Goal: Task Accomplishment & Management: Complete application form

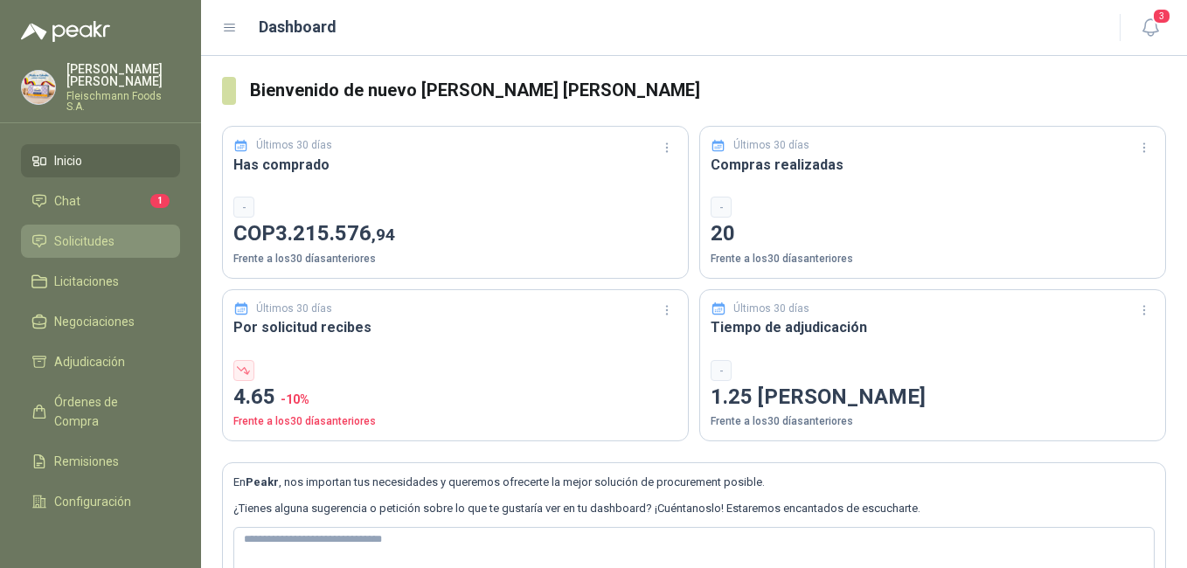
click at [112, 232] on span "Solicitudes" at bounding box center [84, 241] width 60 height 19
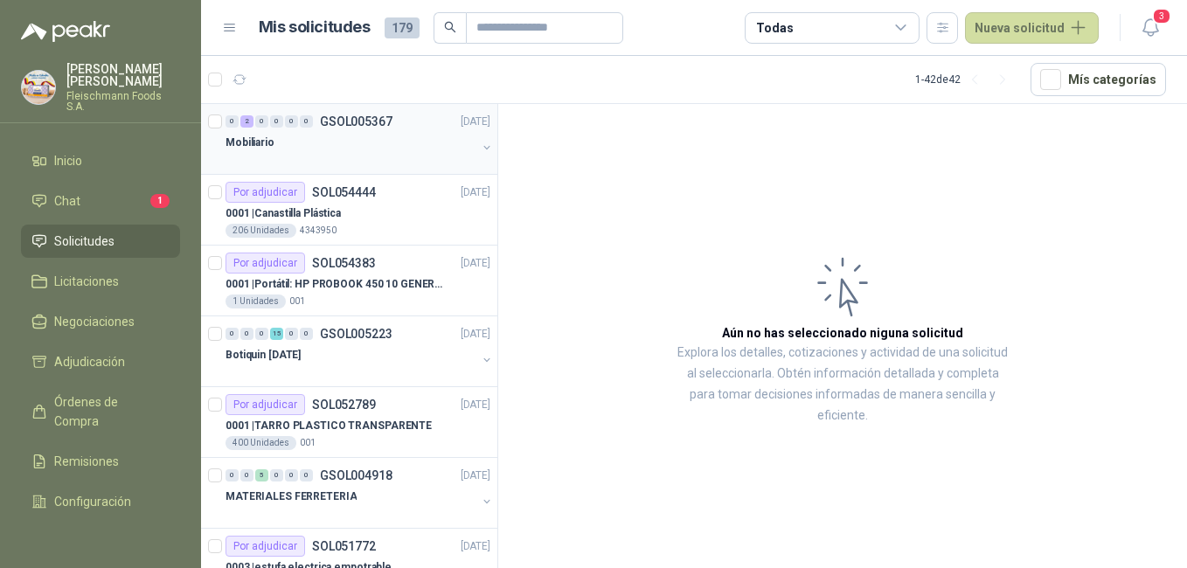
click at [287, 157] on div at bounding box center [350, 160] width 251 height 14
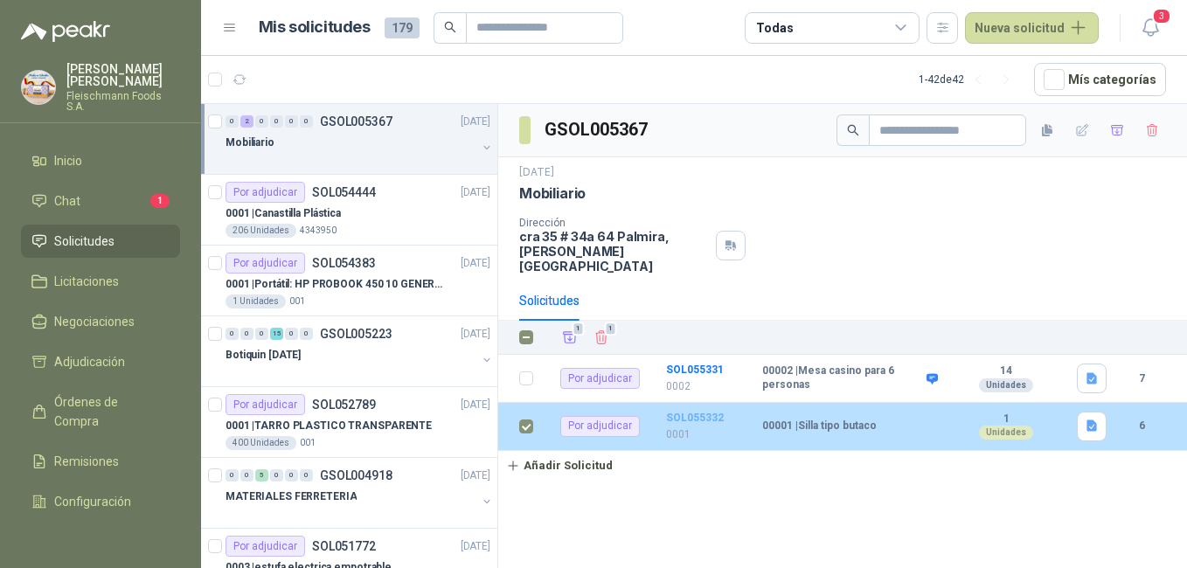
click at [681, 412] on b "SOL055332" at bounding box center [695, 418] width 58 height 12
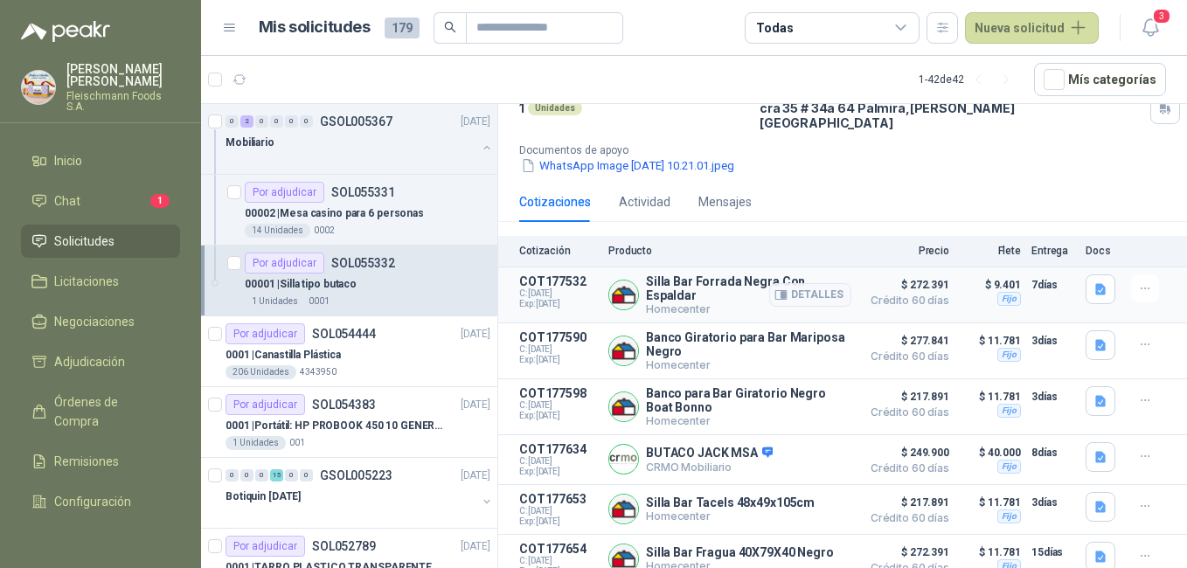
scroll to position [135, 0]
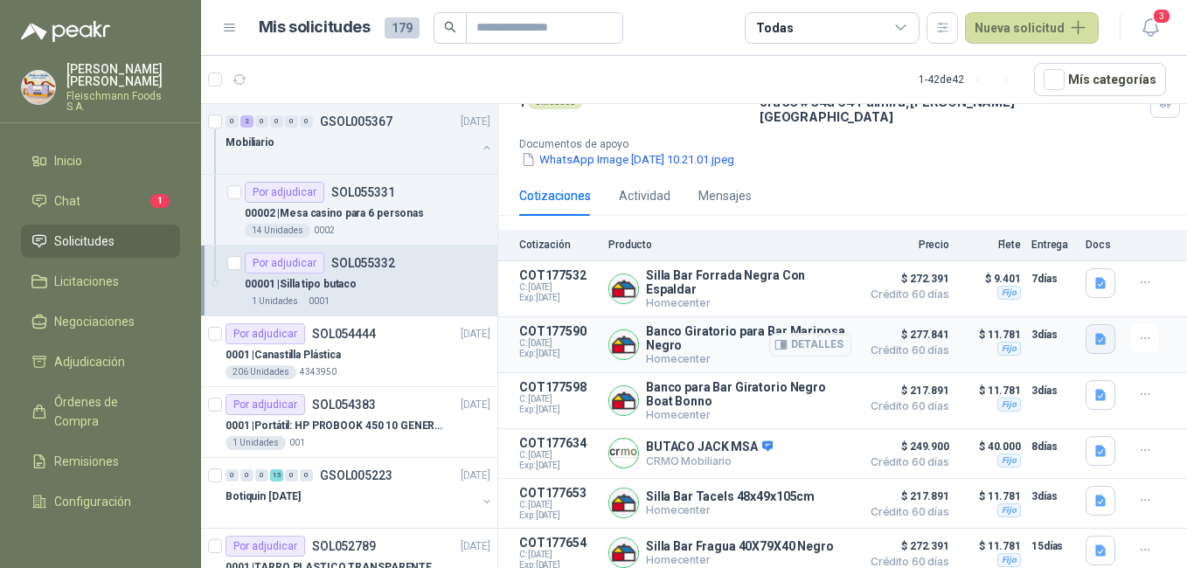
click at [1093, 333] on icon "button" at bounding box center [1100, 339] width 15 height 15
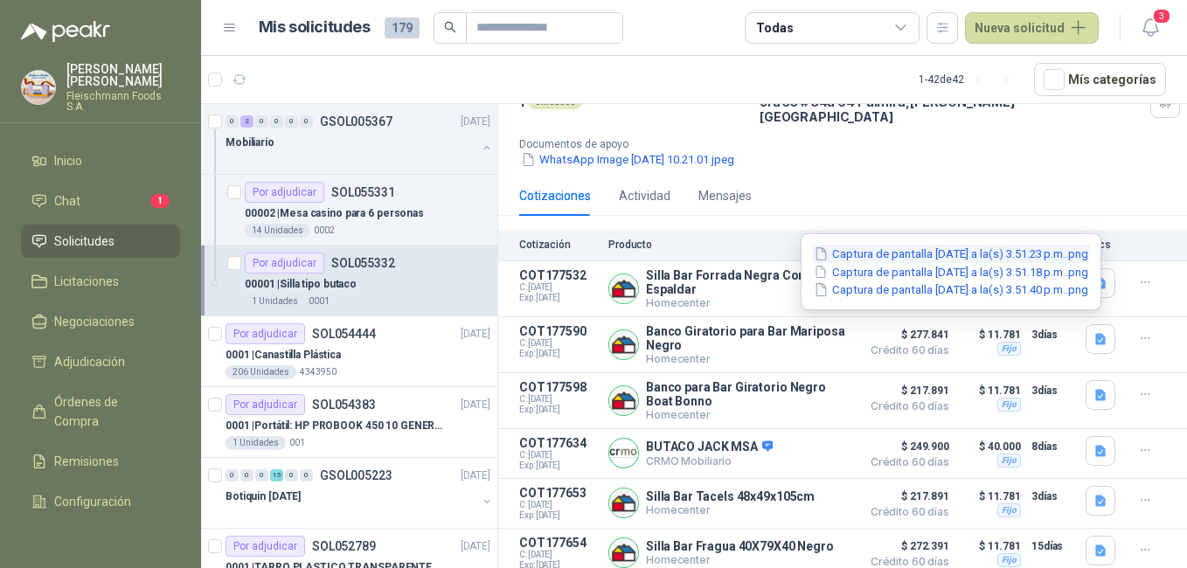
click at [983, 257] on button "Captura de pantalla [DATE] a la(s) 3.51.23 p.m..png" at bounding box center [951, 254] width 278 height 18
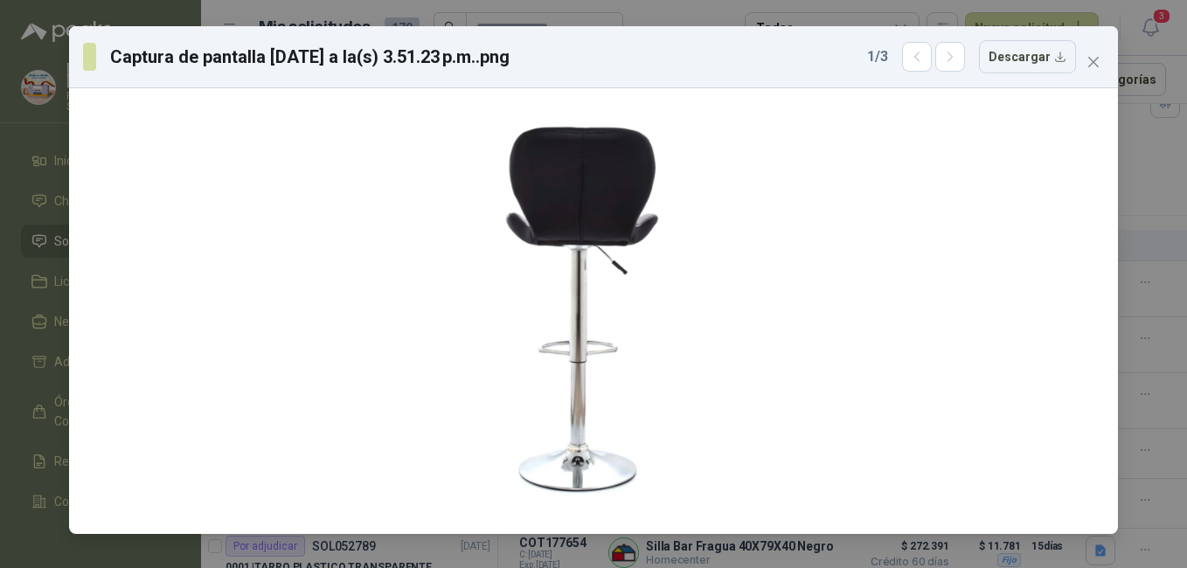
click at [961, 73] on div "1 / 3 Descargar" at bounding box center [971, 56] width 209 height 33
click at [958, 64] on icon "button" at bounding box center [950, 57] width 15 height 15
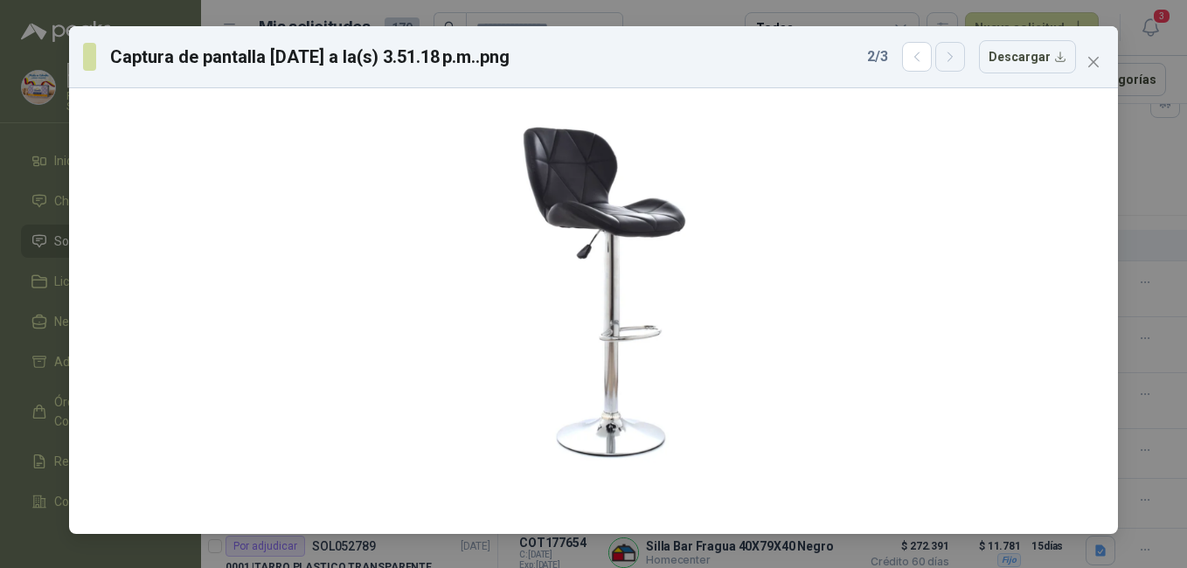
click at [958, 64] on icon "button" at bounding box center [950, 57] width 15 height 15
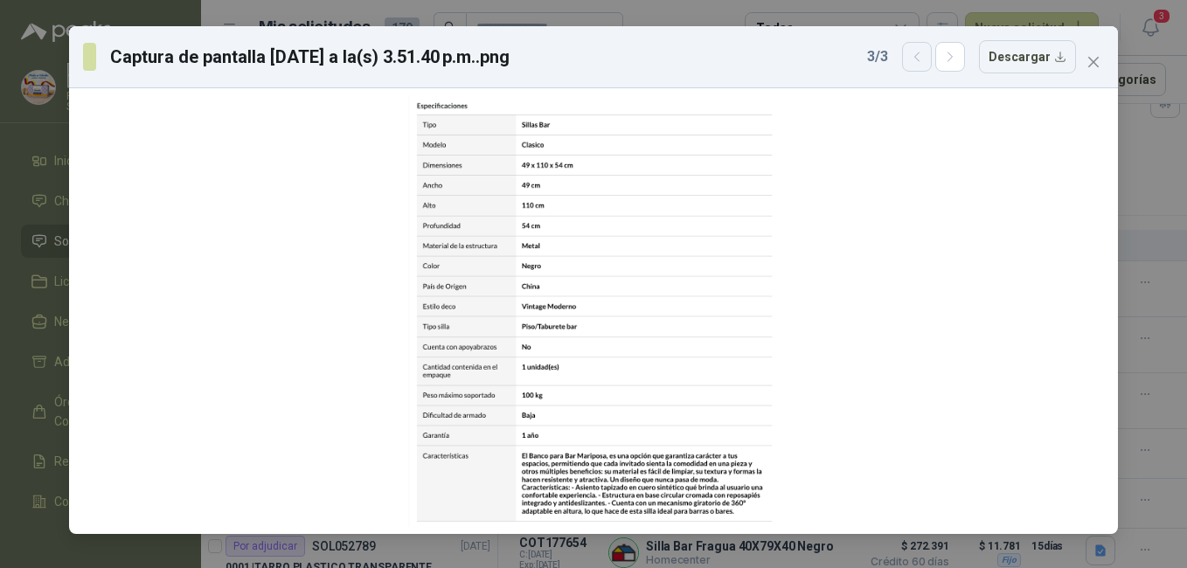
click at [918, 57] on icon "button" at bounding box center [917, 57] width 15 height 15
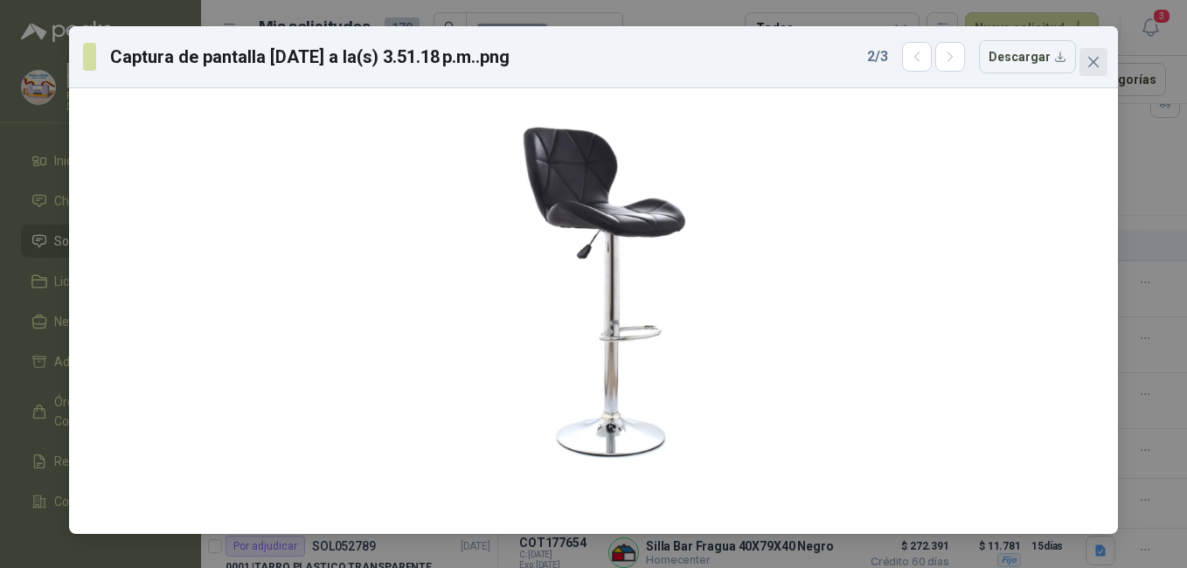
click at [1089, 60] on icon "close" at bounding box center [1093, 62] width 14 height 14
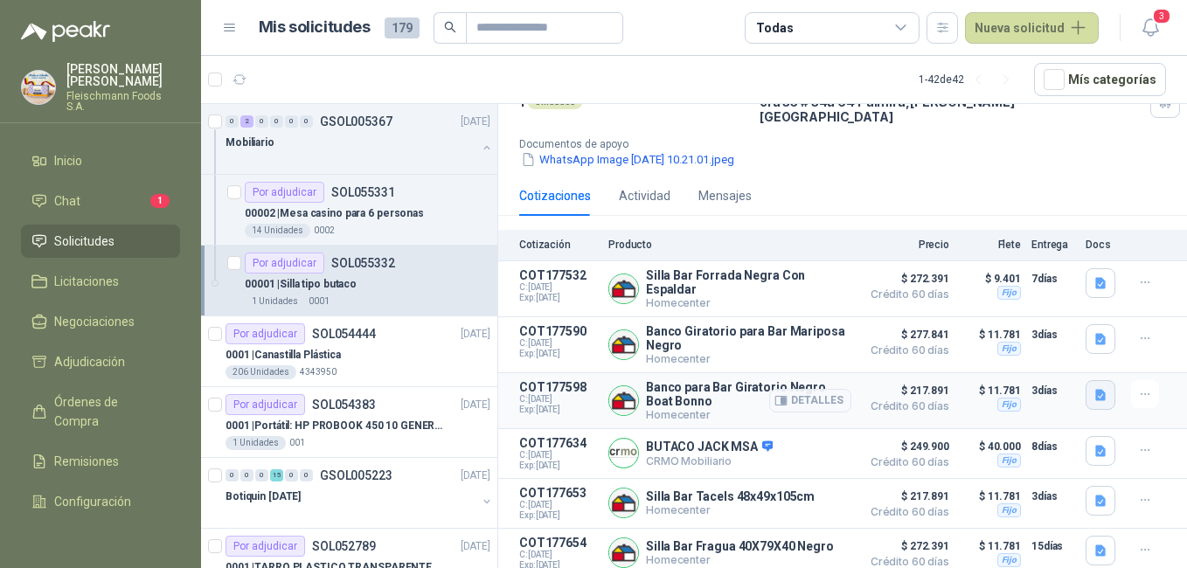
click at [1095, 390] on icon "button" at bounding box center [1100, 394] width 10 height 11
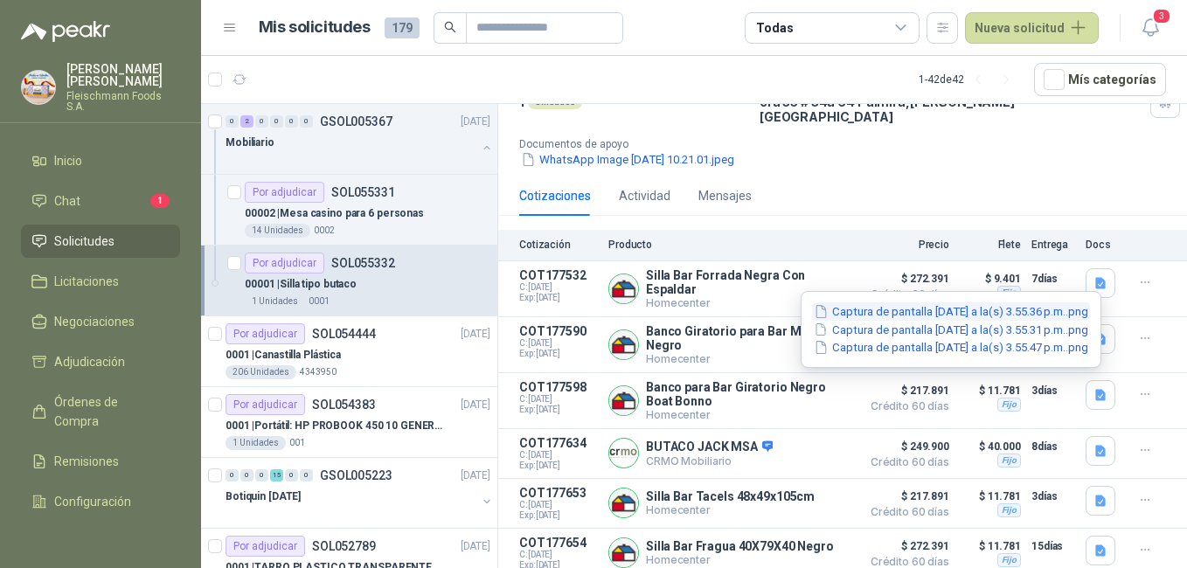
click at [985, 314] on button "Captura de pantalla [DATE] a la(s) 3.55.36 p.m..png" at bounding box center [951, 311] width 278 height 18
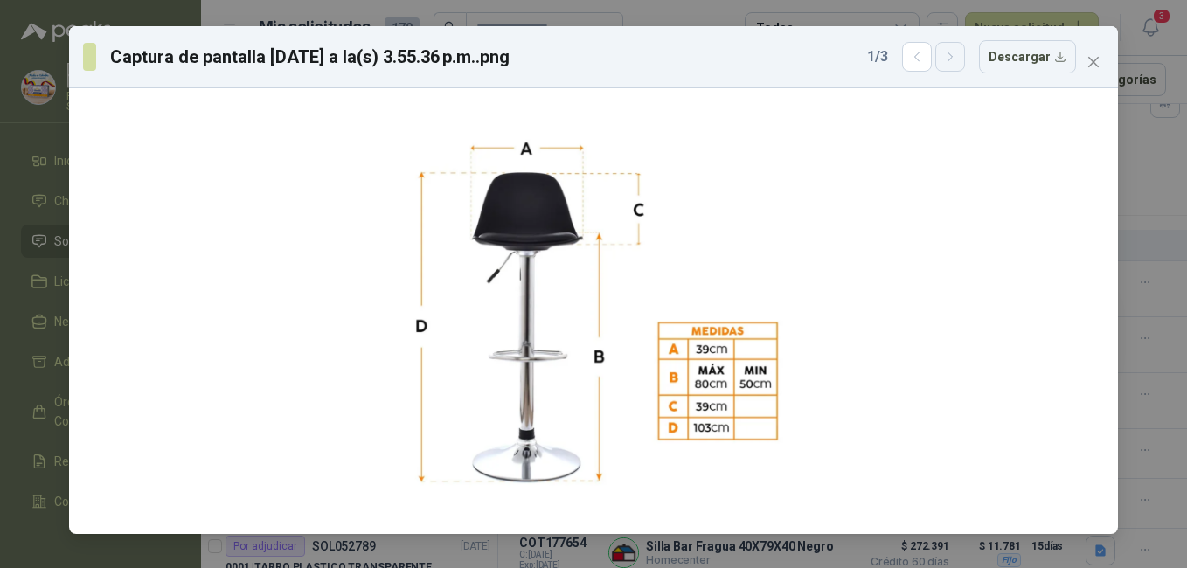
click at [951, 59] on icon "button" at bounding box center [950, 57] width 15 height 15
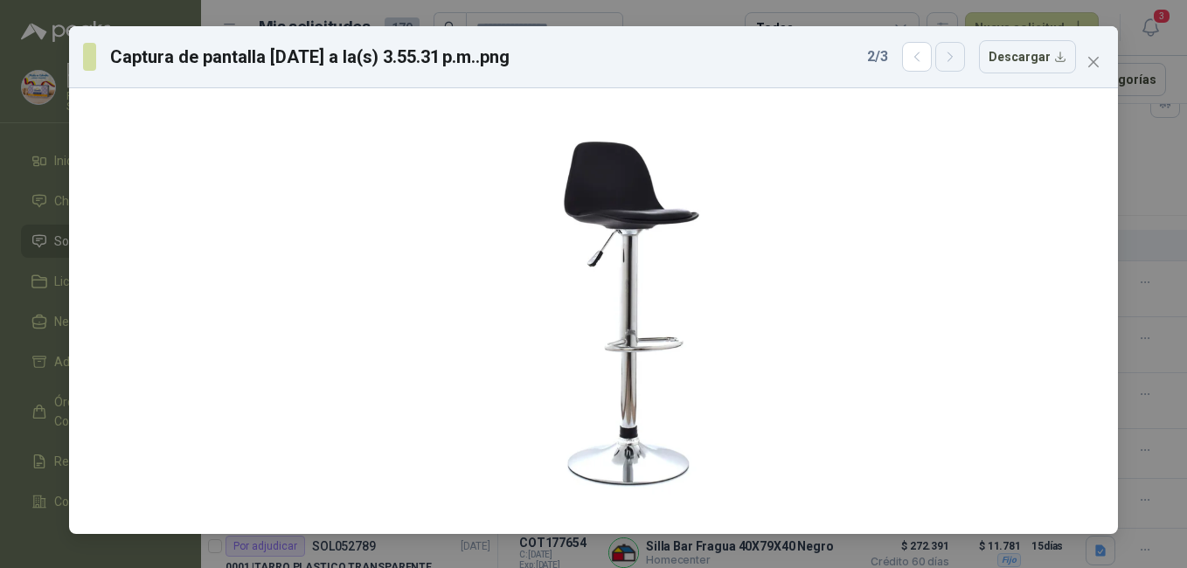
click at [951, 59] on icon "button" at bounding box center [950, 57] width 15 height 15
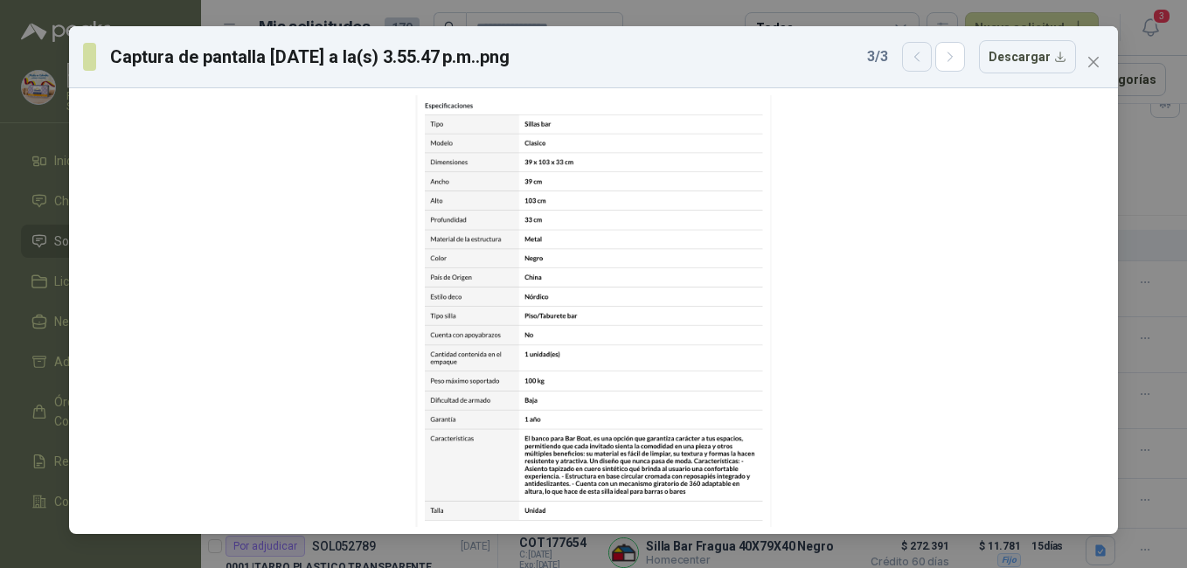
click at [919, 63] on icon "button" at bounding box center [917, 57] width 15 height 15
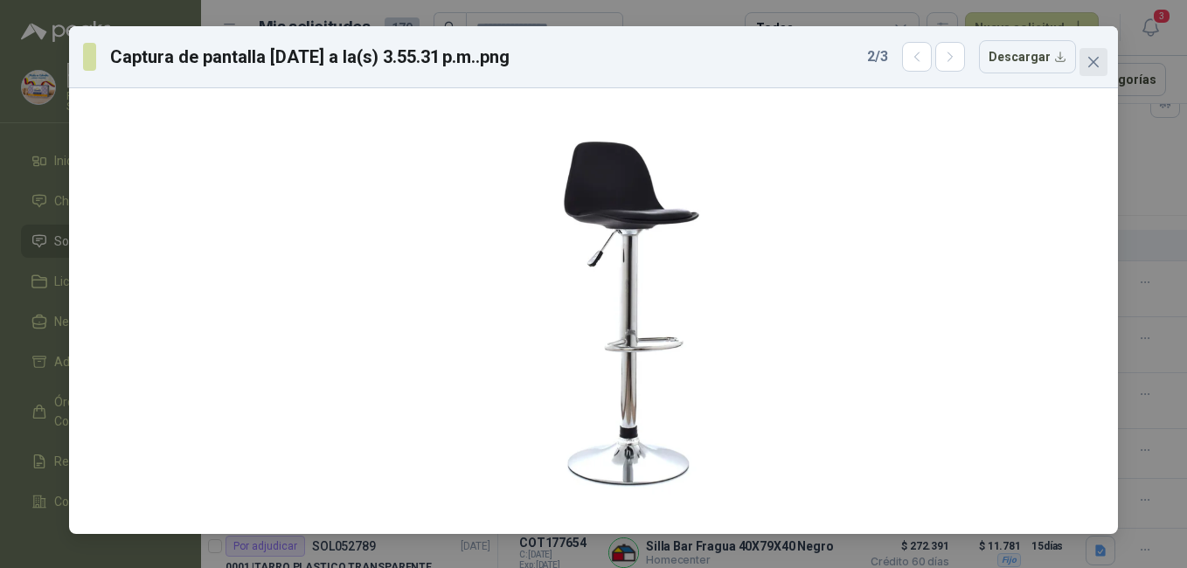
click at [1088, 52] on button "Close" at bounding box center [1093, 62] width 28 height 28
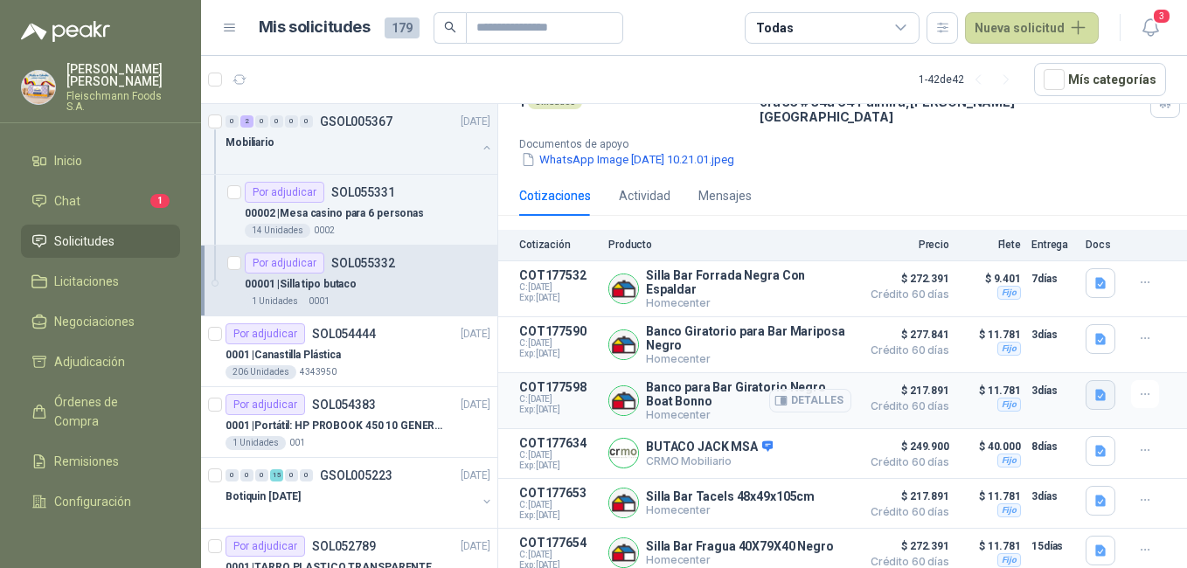
click at [1093, 389] on icon "button" at bounding box center [1100, 395] width 15 height 15
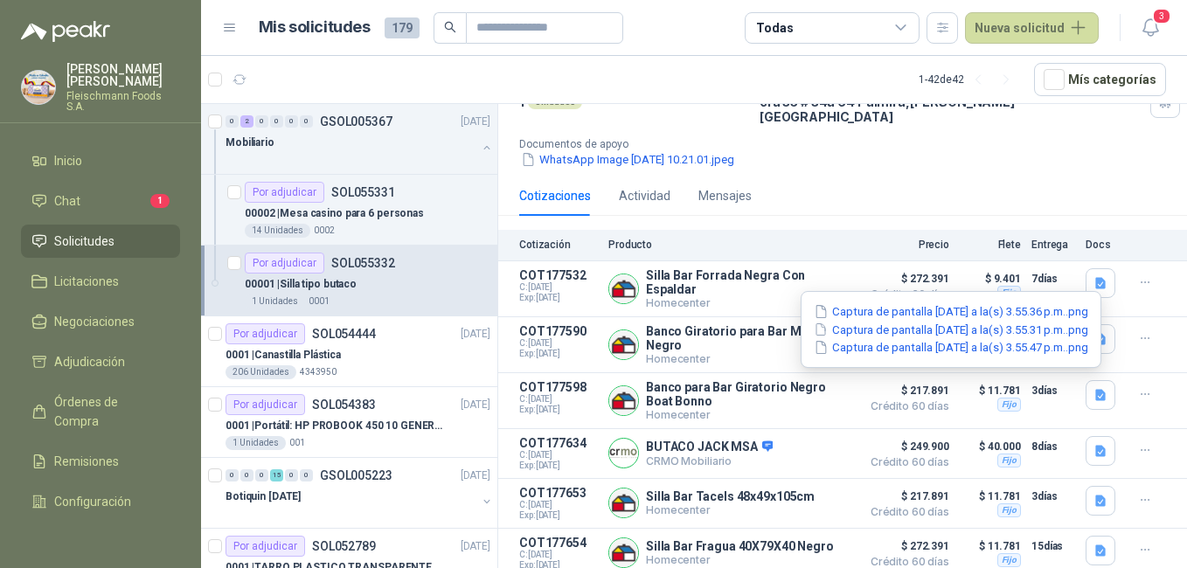
click at [1035, 308] on button "Captura de pantalla [DATE] a la(s) 3.55.36 p.m..png" at bounding box center [951, 311] width 278 height 18
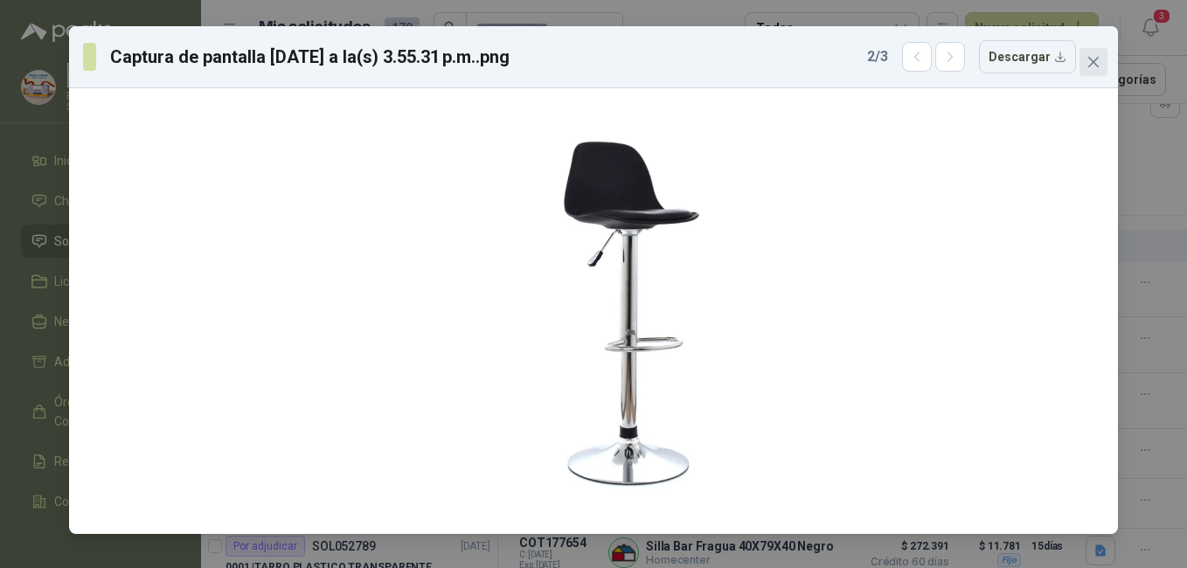
click at [1104, 54] on button "Close" at bounding box center [1093, 62] width 28 height 28
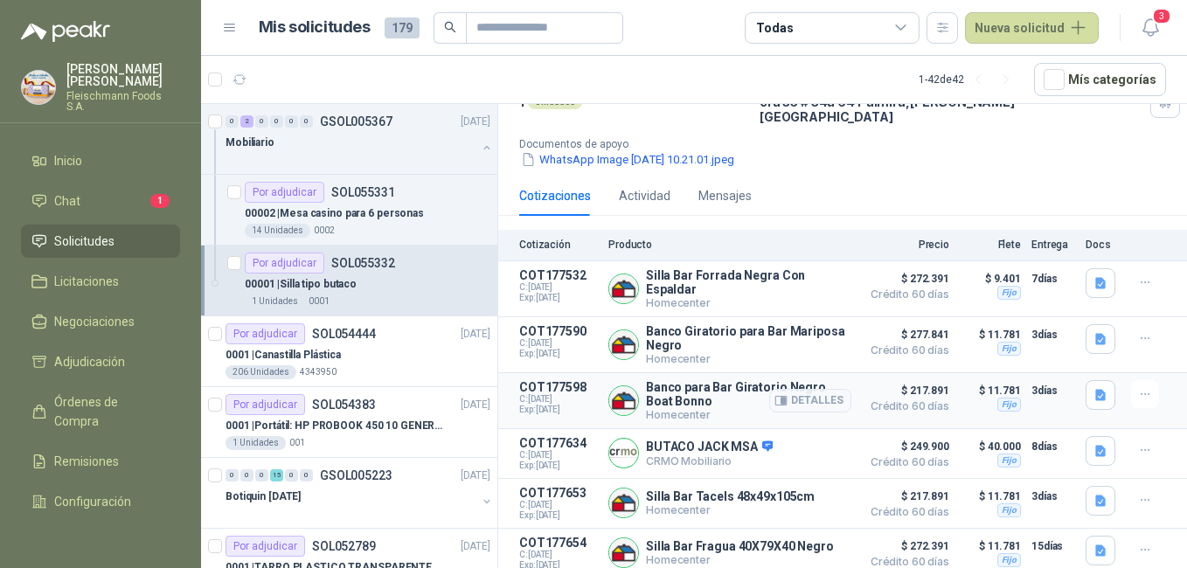
click at [552, 384] on p "COT177598" at bounding box center [558, 387] width 79 height 14
click at [1131, 395] on button "button" at bounding box center [1145, 394] width 28 height 28
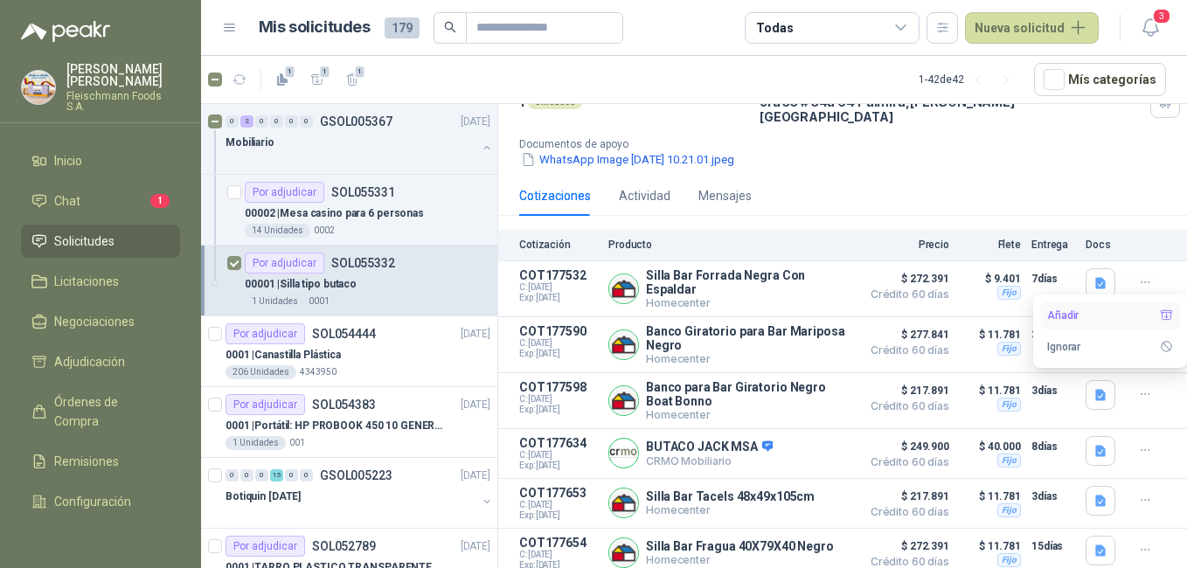
click at [1166, 316] on icon "button" at bounding box center [1165, 314] width 13 height 13
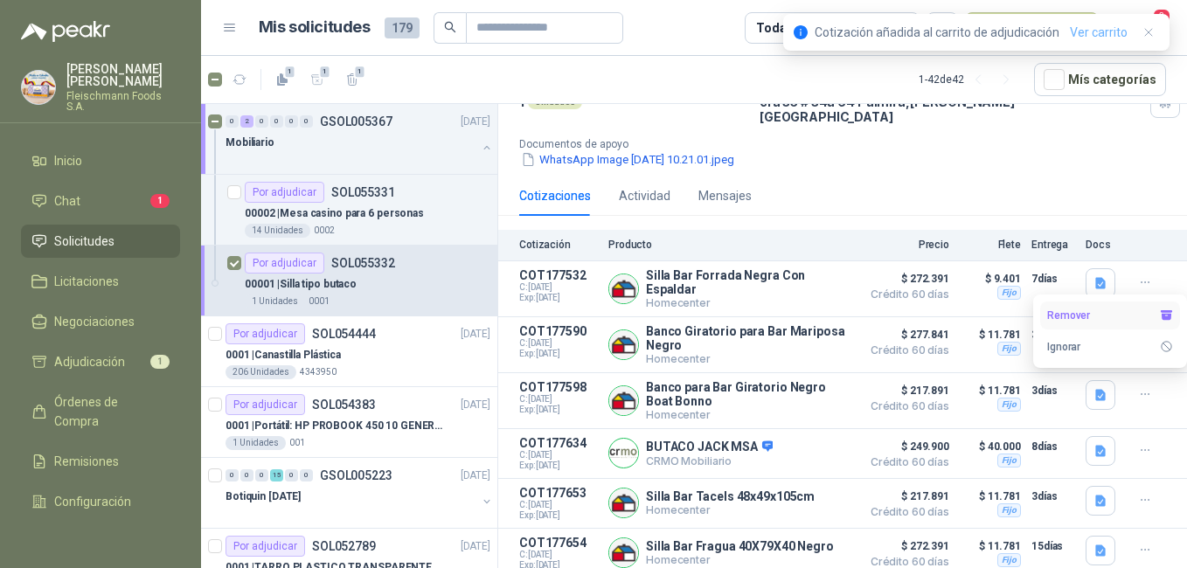
click at [1102, 35] on link "Ver carrito" at bounding box center [1098, 32] width 58 height 19
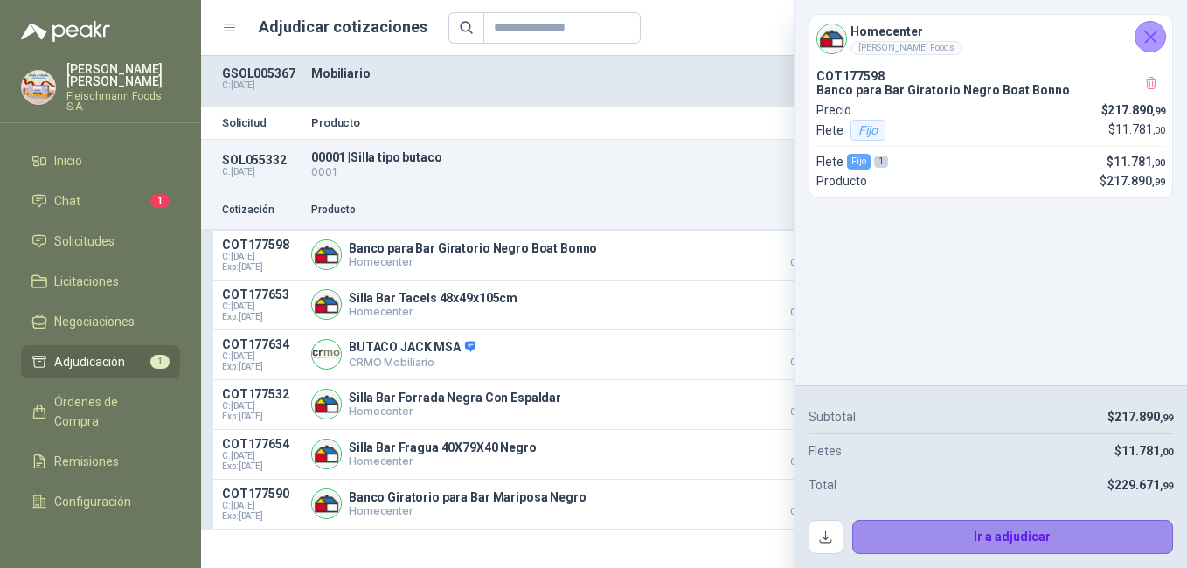
click at [972, 537] on button "Ir a adjudicar" at bounding box center [1013, 537] width 322 height 35
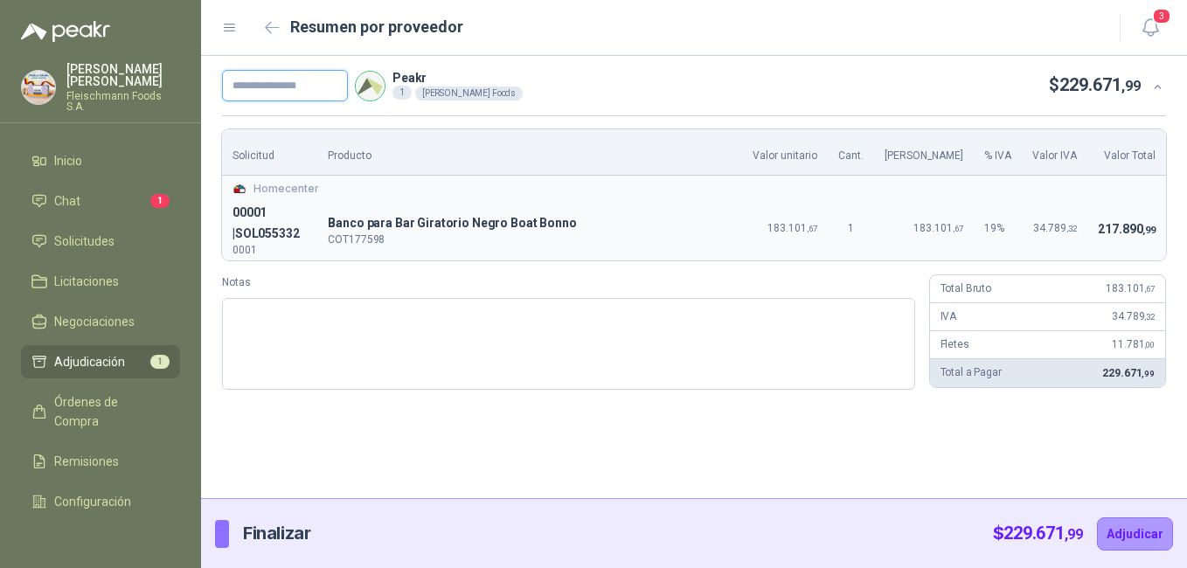
click at [299, 88] on input "text" at bounding box center [285, 85] width 126 height 31
drag, startPoint x: 833, startPoint y: 226, endPoint x: 778, endPoint y: 226, distance: 54.2
click at [778, 226] on td "183.101 ,67" at bounding box center [785, 228] width 86 height 63
copy span "183.101"
click at [285, 80] on input "text" at bounding box center [285, 85] width 126 height 31
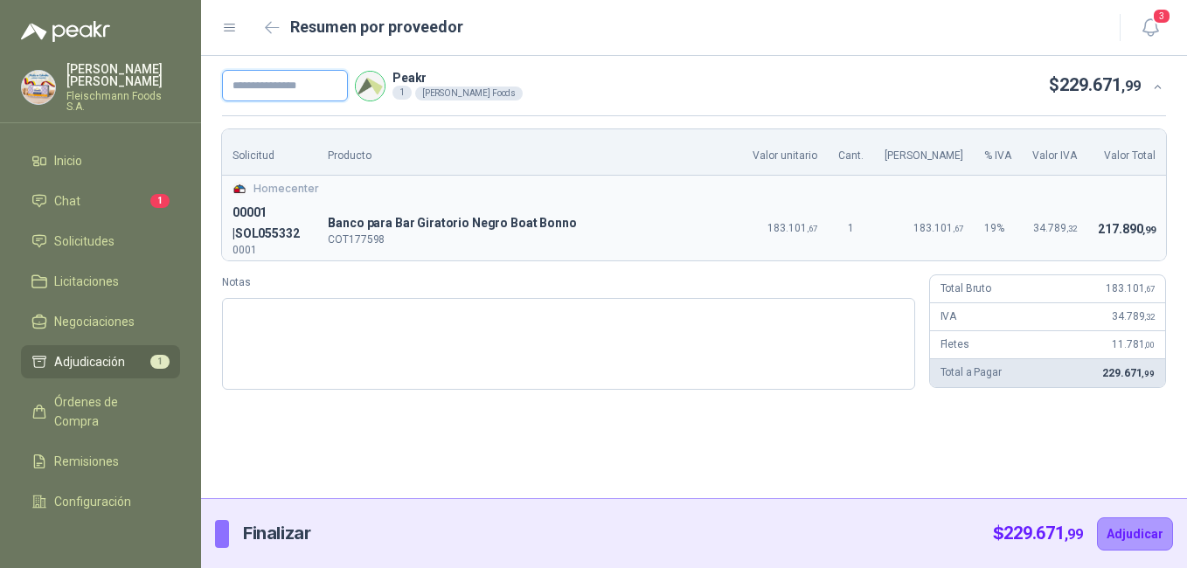
paste input "*******"
type input "*******"
click at [1145, 540] on button "Adjudicar" at bounding box center [1135, 533] width 76 height 33
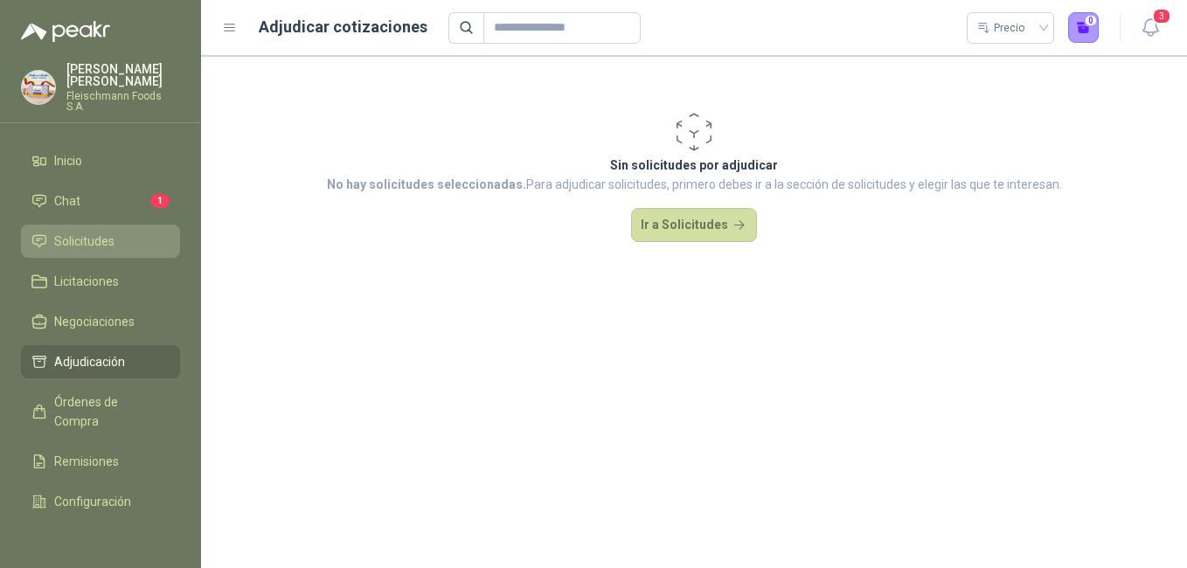
click at [120, 232] on li "Solicitudes" at bounding box center [100, 241] width 138 height 19
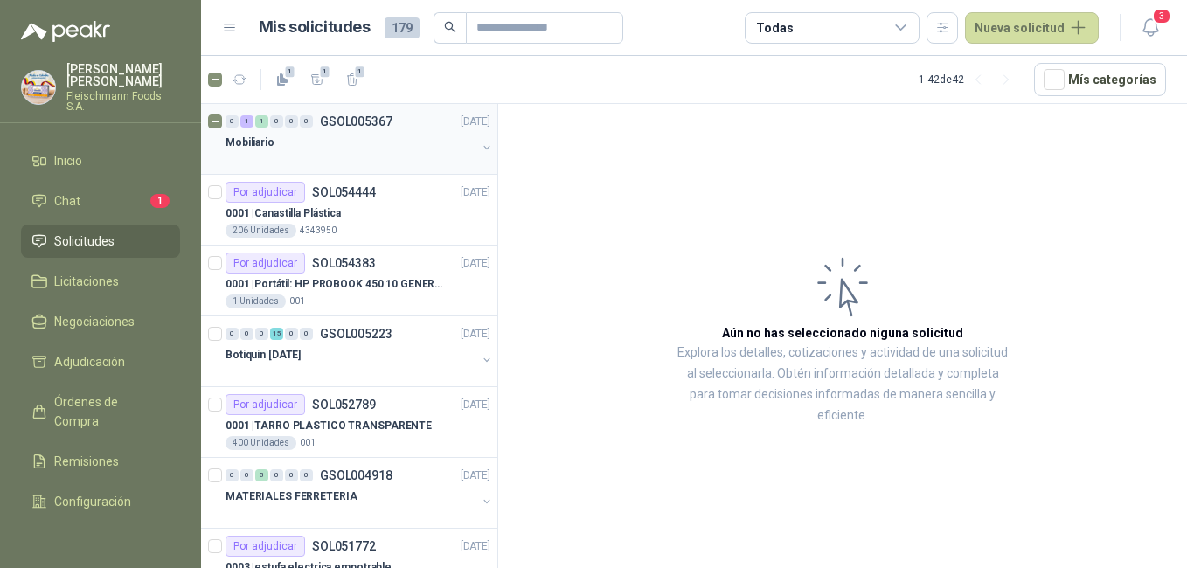
click at [259, 142] on p "Mobiliario" at bounding box center [249, 143] width 49 height 17
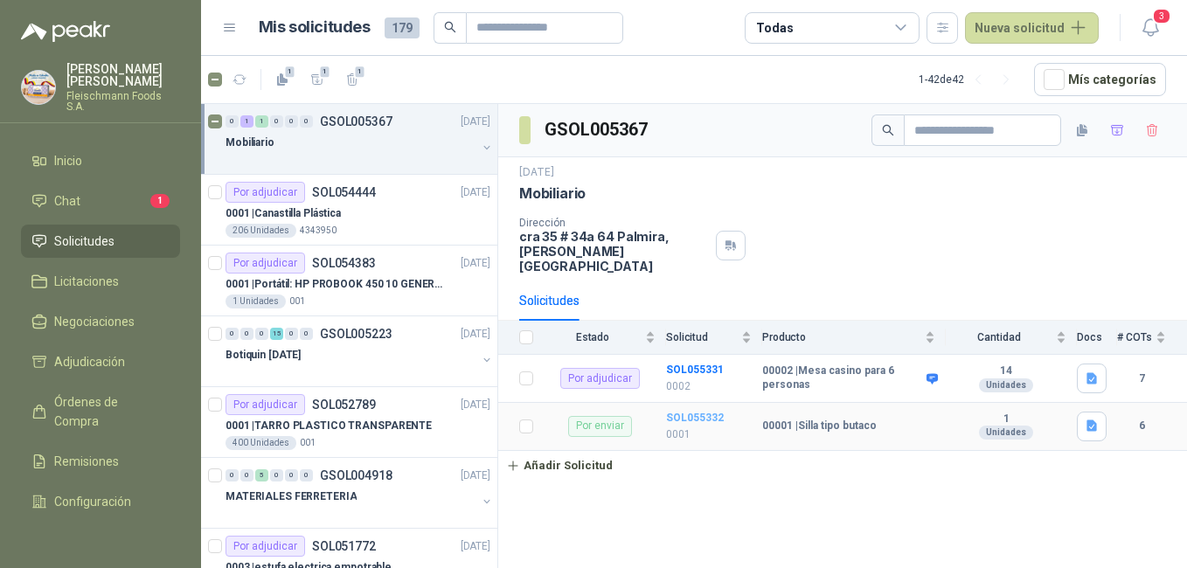
click at [697, 412] on b "SOL055332" at bounding box center [695, 418] width 58 height 12
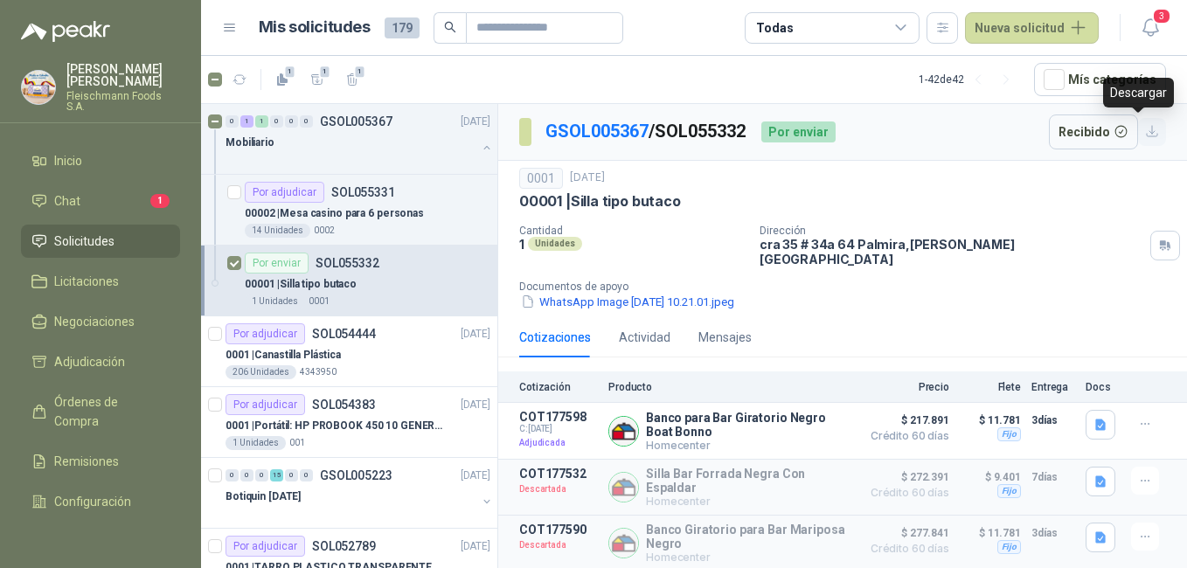
click at [1145, 134] on icon "button" at bounding box center [1152, 131] width 15 height 15
